Goal: Book appointment/travel/reservation

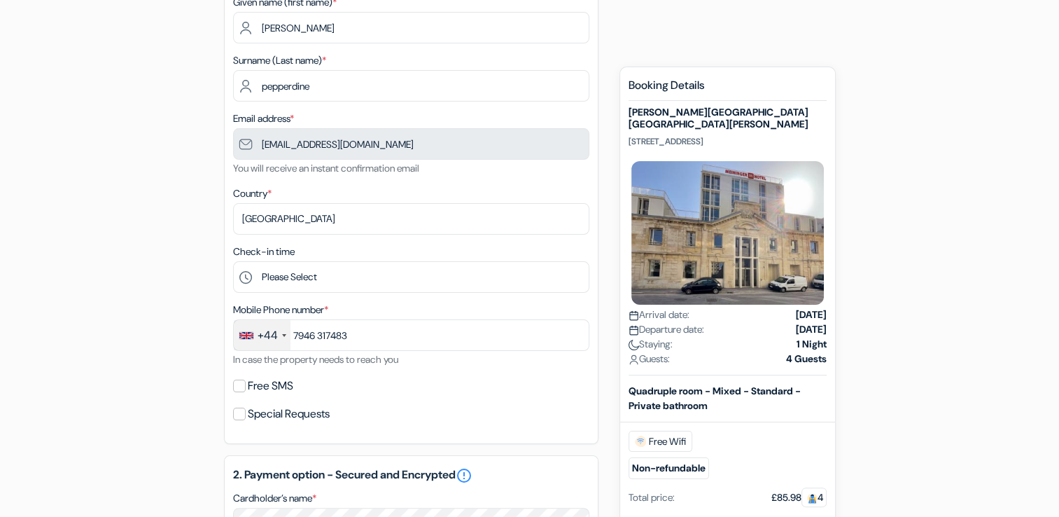
scroll to position [177, 0]
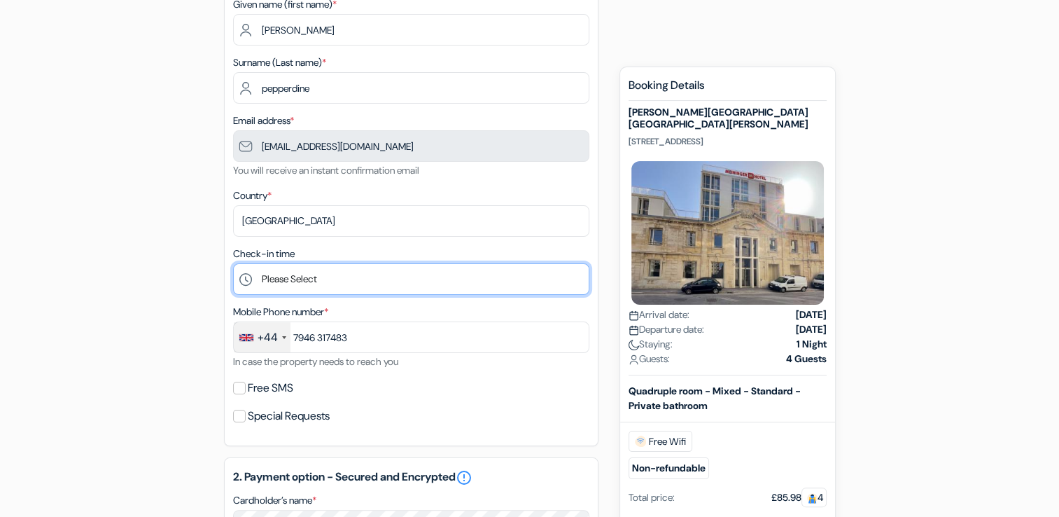
click at [426, 287] on select "Please Select 1:00 2:00 3:00 4:00 5:00 6:00 7:00 8:00 9:00 10:00 11:00 12:00 13…" at bounding box center [411, 279] width 356 height 32
click at [428, 288] on select "Please Select 1:00 2:00 3:00 4:00 5:00 6:00 7:00 8:00 9:00 10:00 11:00 12:00 13…" at bounding box center [411, 279] width 356 height 32
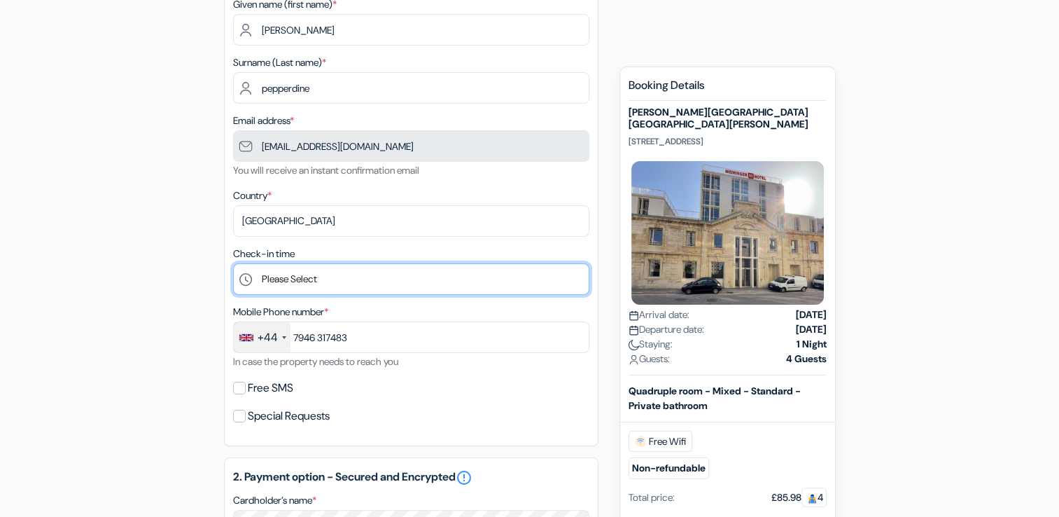
select select "14"
click at [233, 264] on select "Please Select 1:00 2:00 3:00 4:00 5:00 6:00 7:00 8:00 9:00 10:00 11:00 12:00 13…" at bounding box center [411, 279] width 356 height 32
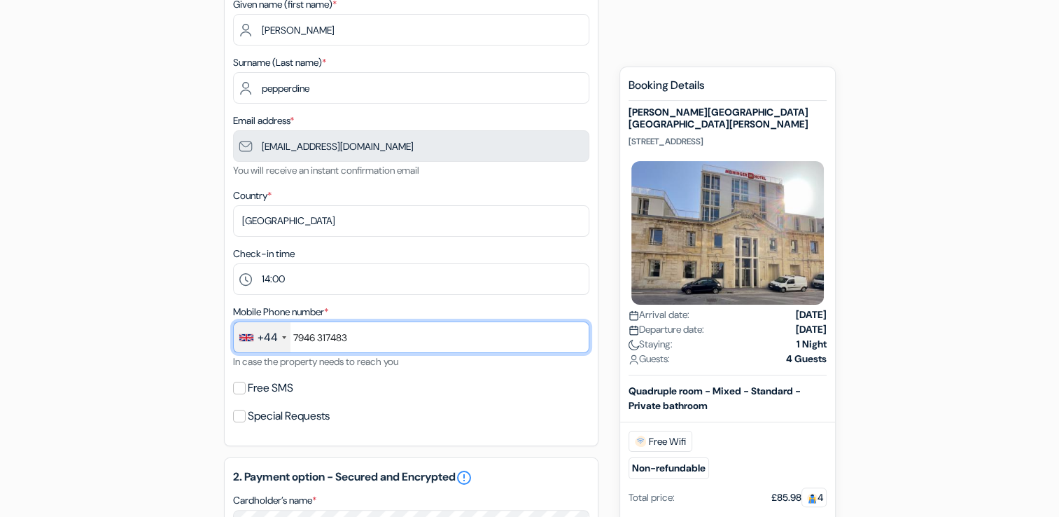
click at [375, 335] on input "7946 317483" at bounding box center [411, 337] width 356 height 32
type input "7"
type input "07938 415648"
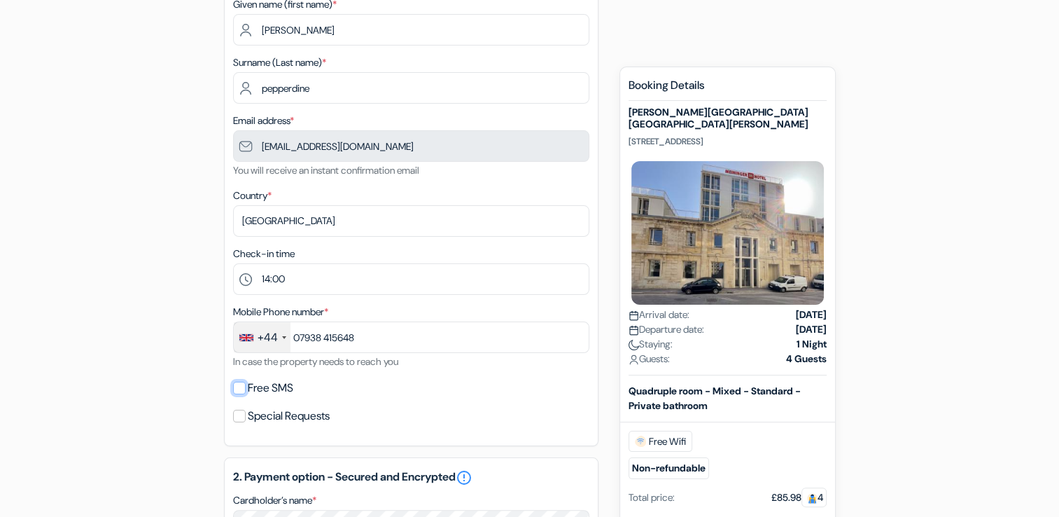
click at [240, 391] on input "Free SMS" at bounding box center [239, 388] width 13 height 13
checkbox input "true"
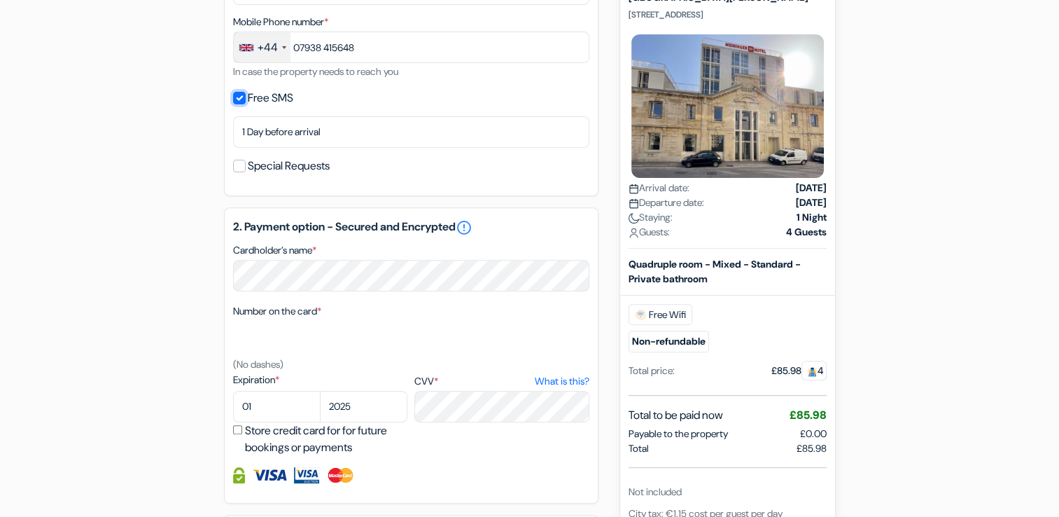
scroll to position [490, 0]
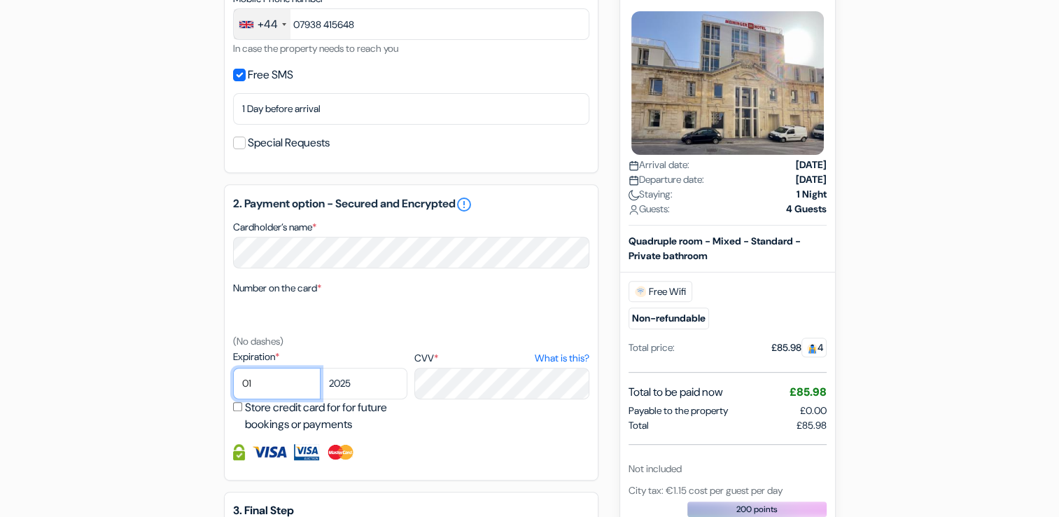
select select "05"
select select "2028"
click at [573, 285] on div "Number on the card * (No dashes)" at bounding box center [411, 314] width 356 height 70
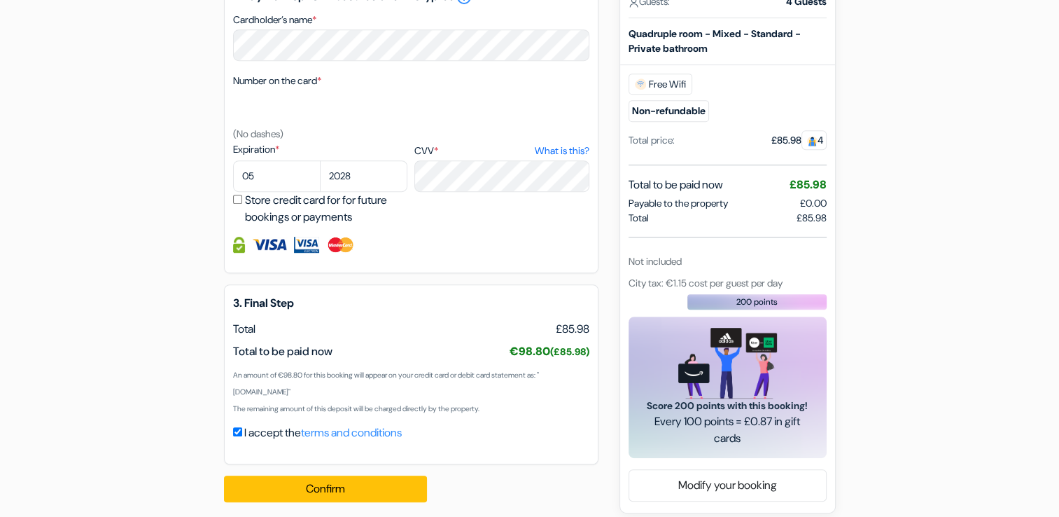
scroll to position [696, 0]
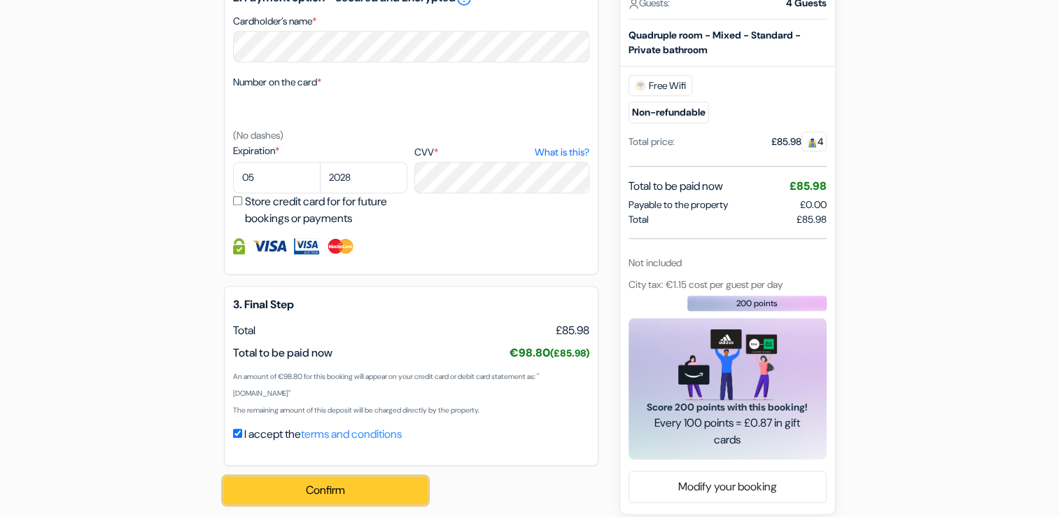
drag, startPoint x: 386, startPoint y: 483, endPoint x: 335, endPoint y: 498, distance: 53.2
click at [335, 498] on button "Confirm Loading..." at bounding box center [325, 490] width 203 height 27
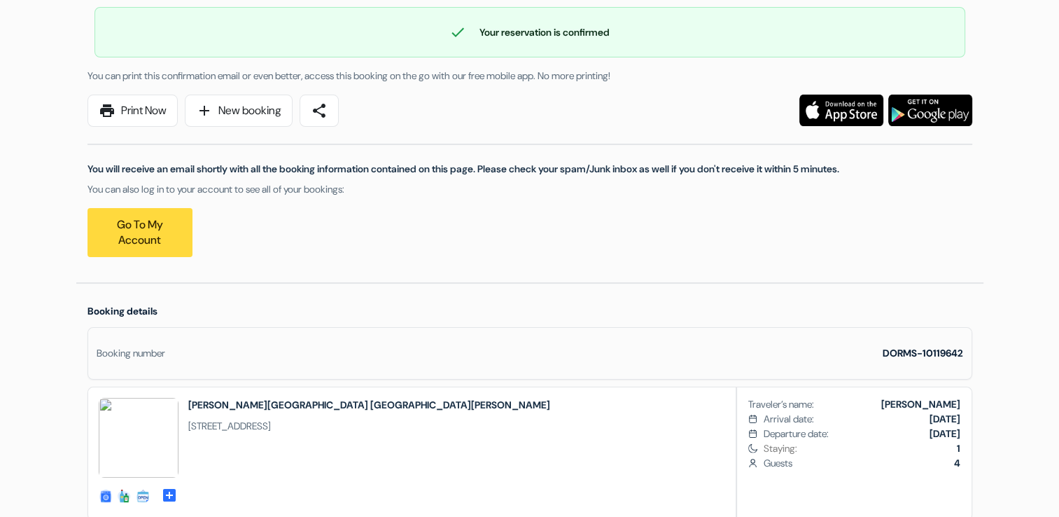
scroll to position [280, 0]
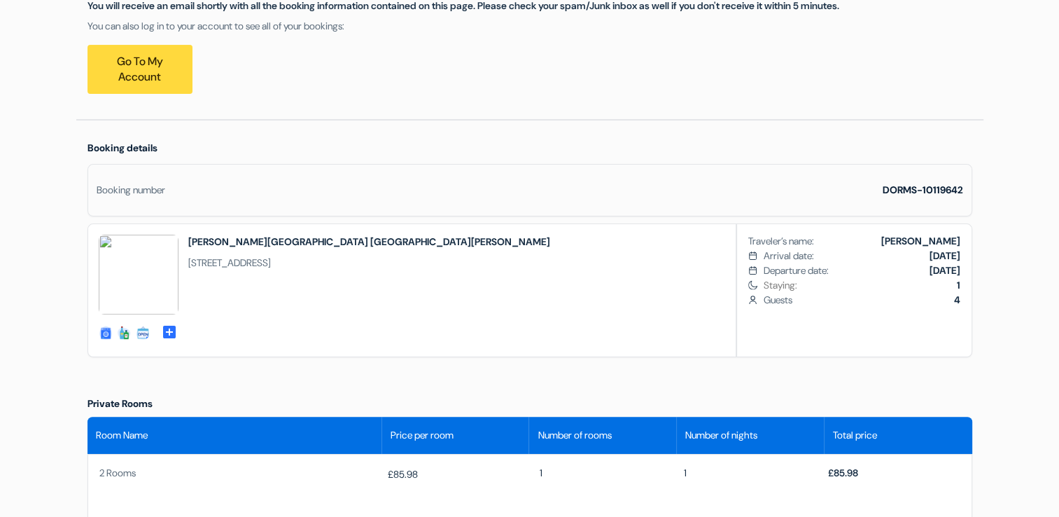
click at [350, 242] on h2 "[PERSON_NAME][GEOGRAPHIC_DATA] [GEOGRAPHIC_DATA][PERSON_NAME]" at bounding box center [369, 242] width 362 height 14
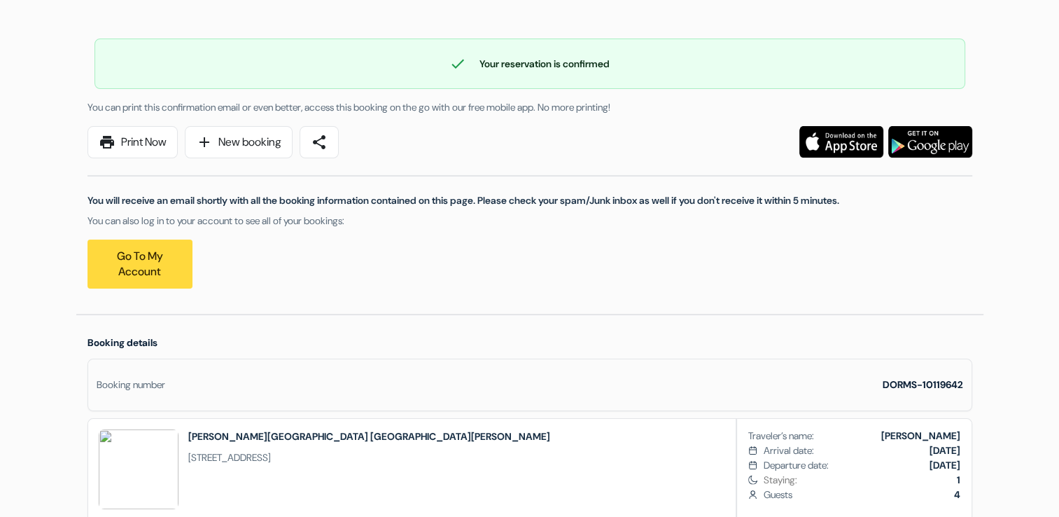
scroll to position [0, 0]
